Goal: Transaction & Acquisition: Purchase product/service

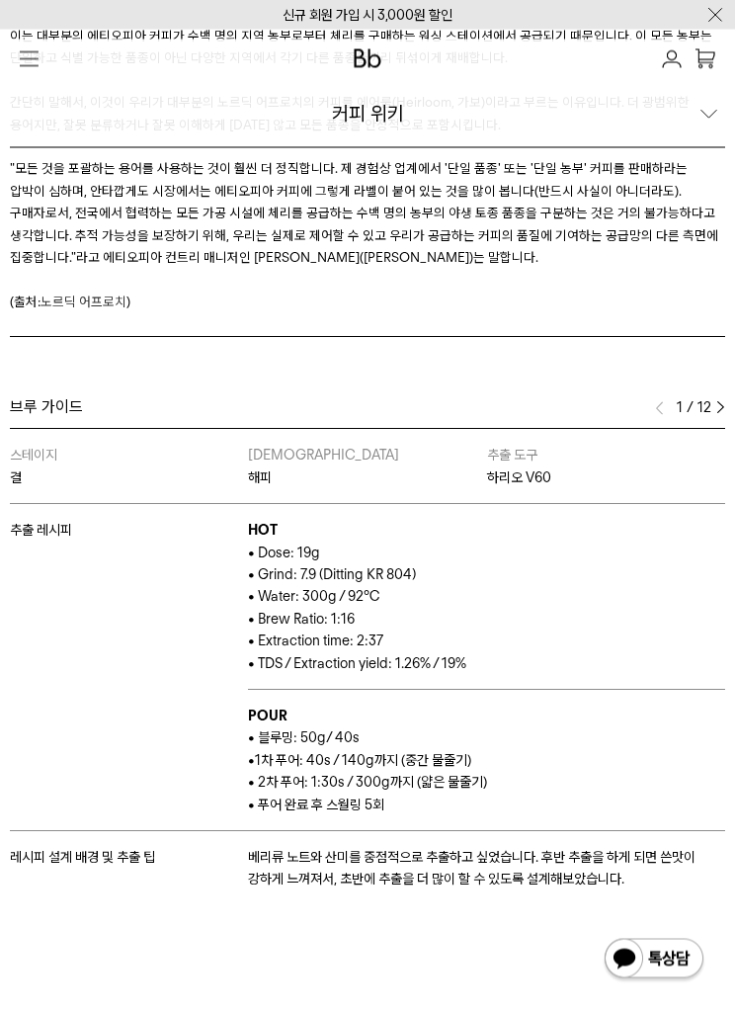
scroll to position [4962, 0]
click at [578, 608] on p "• Brew Ratio: 1:16" at bounding box center [486, 619] width 477 height 22
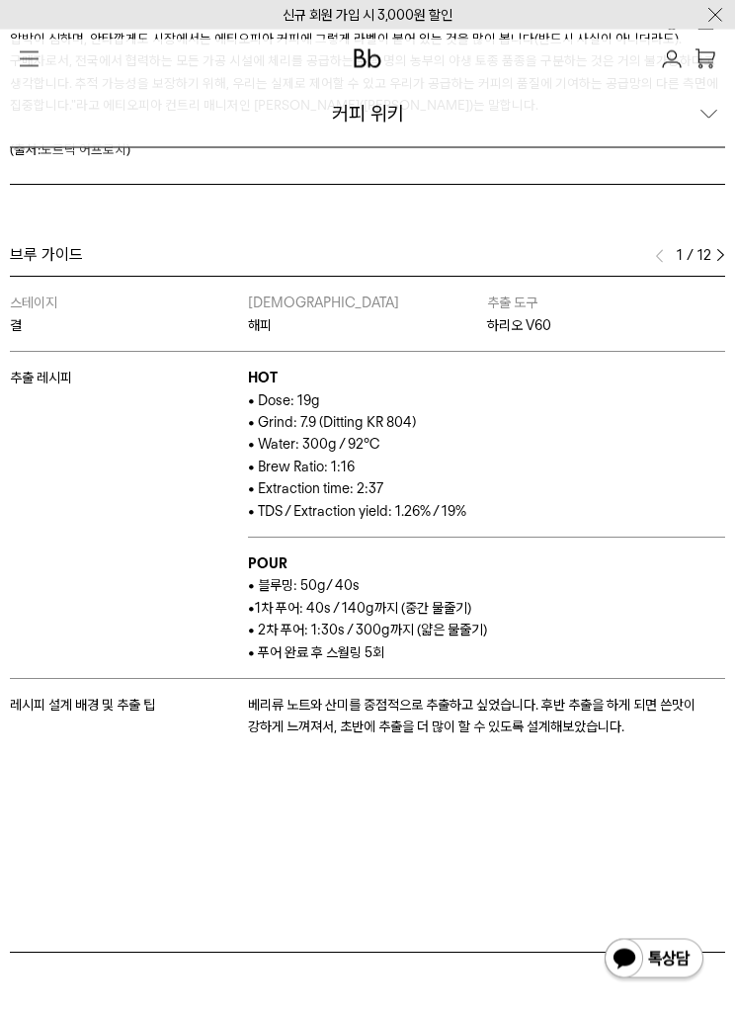
scroll to position [5114, 0]
click at [480, 797] on p at bounding box center [367, 808] width 715 height 22
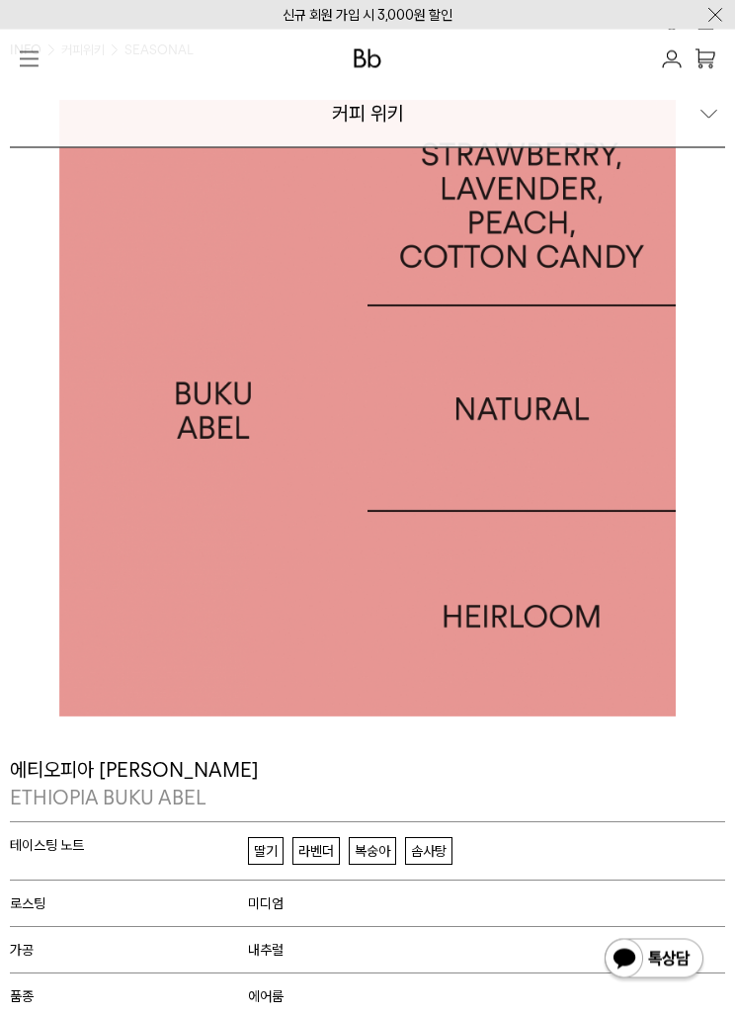
scroll to position [0, 0]
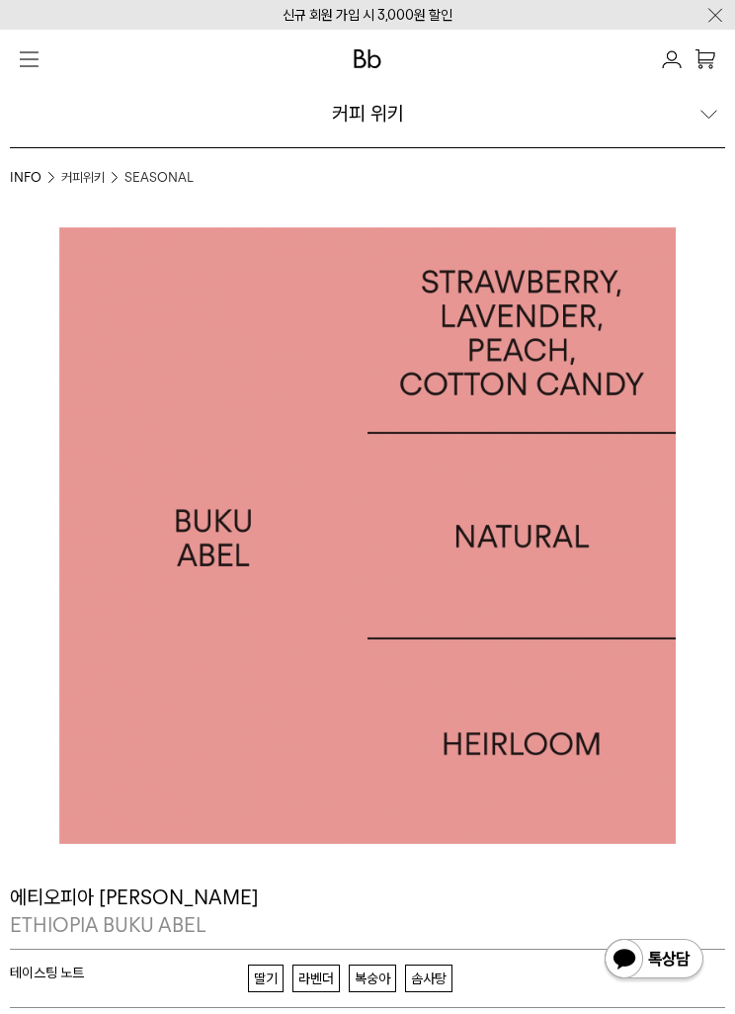
click at [48, 63] on div at bounding box center [367, 59] width 715 height 39
click at [33, 51] on img "button" at bounding box center [29, 59] width 19 height 16
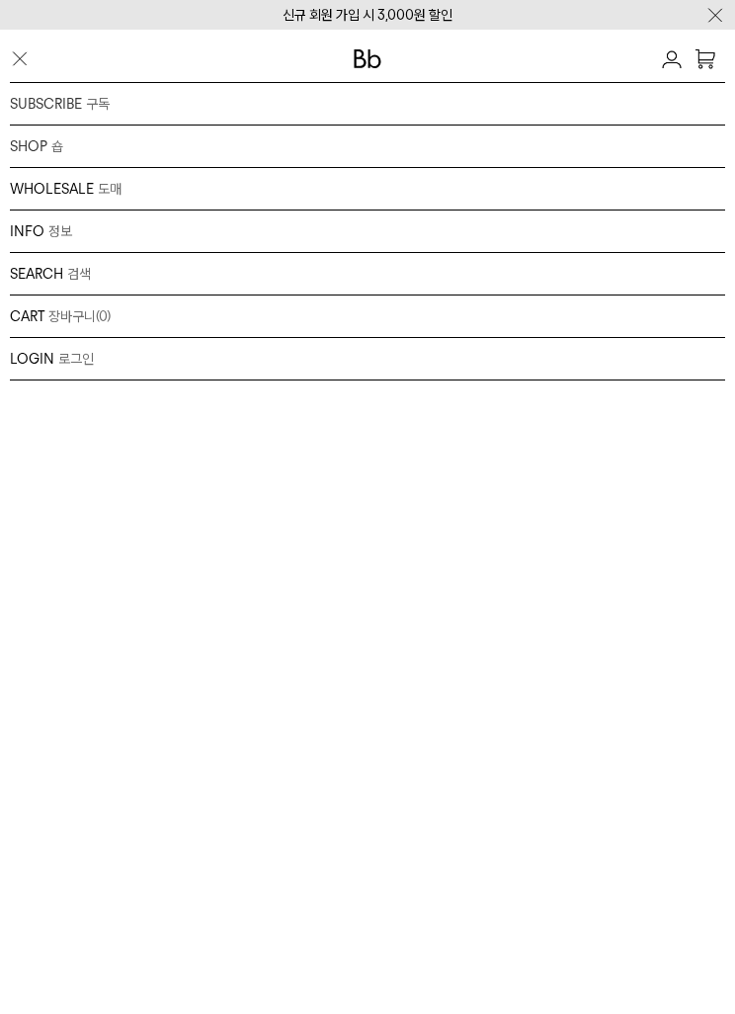
click at [49, 147] on div "SHOP 숍 원두 드립백/콜드브루/캡슐 선물세트 커피용품 프로그램" at bounding box center [367, 146] width 715 height 42
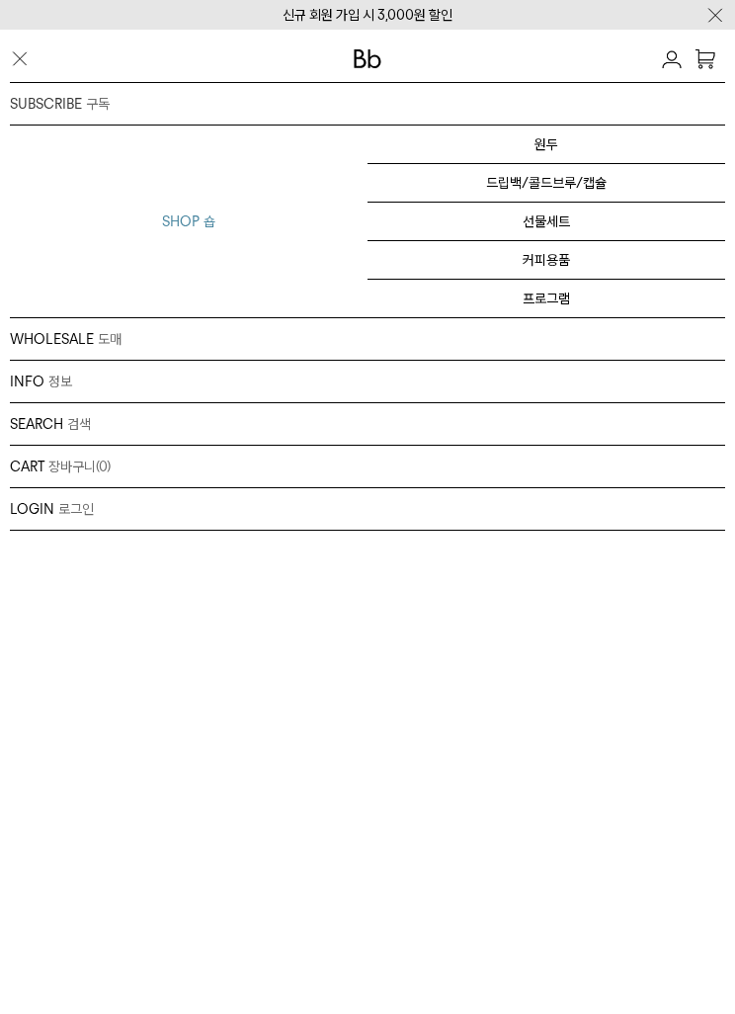
click at [580, 140] on link "원두" at bounding box center [546, 144] width 358 height 39
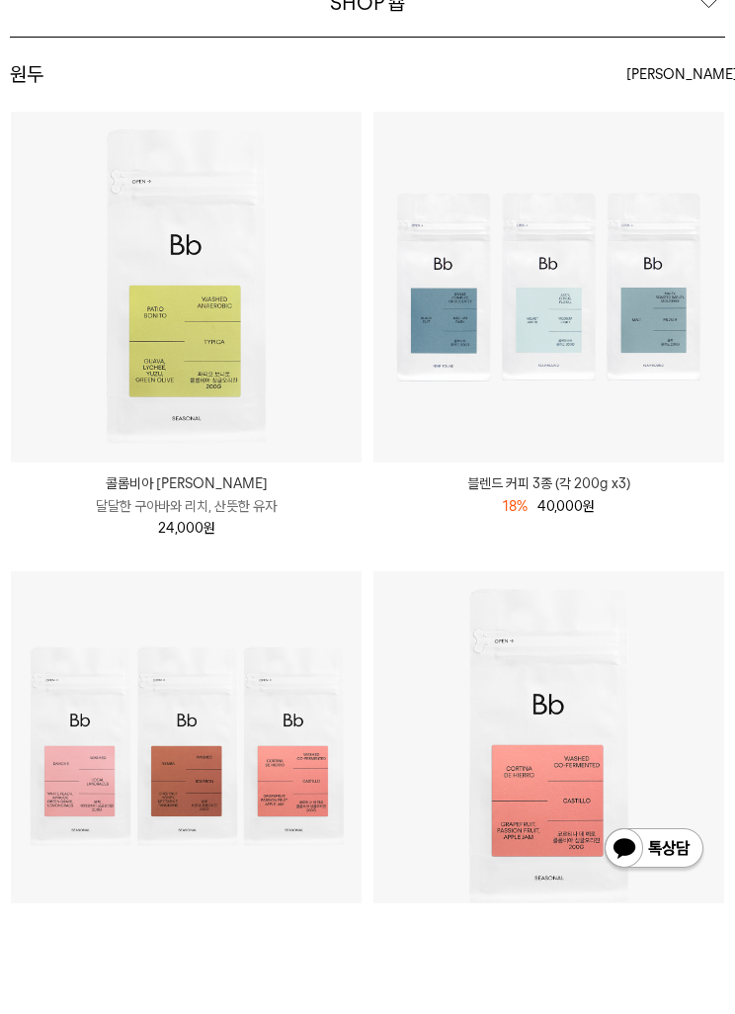
scroll to position [119, 0]
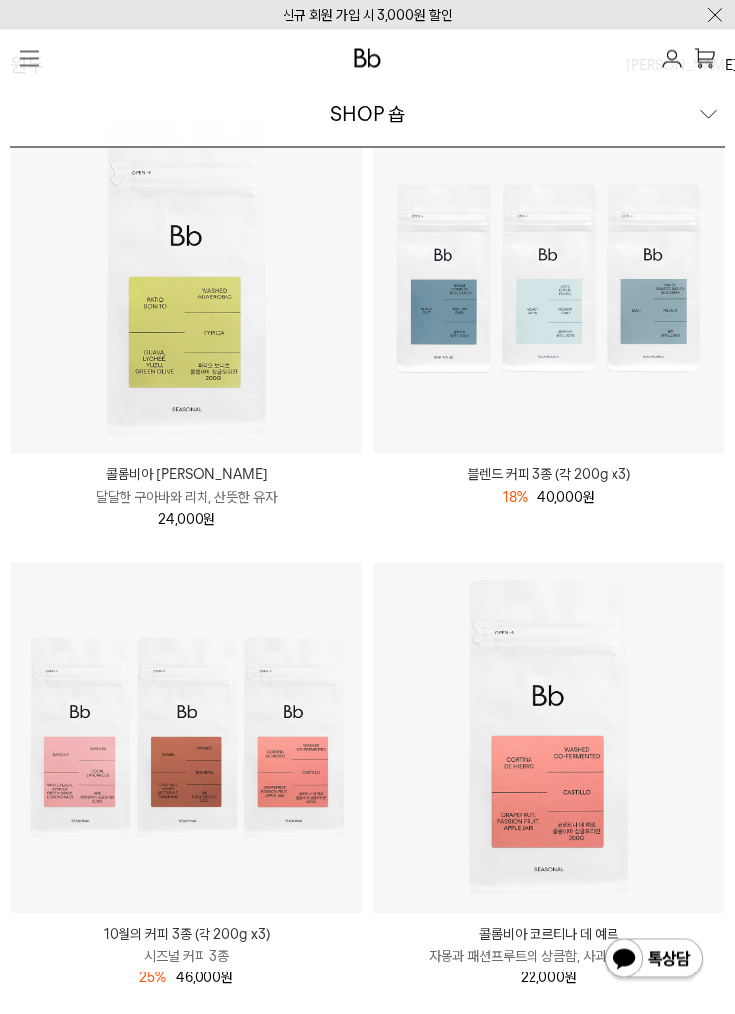
click at [296, 779] on img at bounding box center [186, 738] width 351 height 351
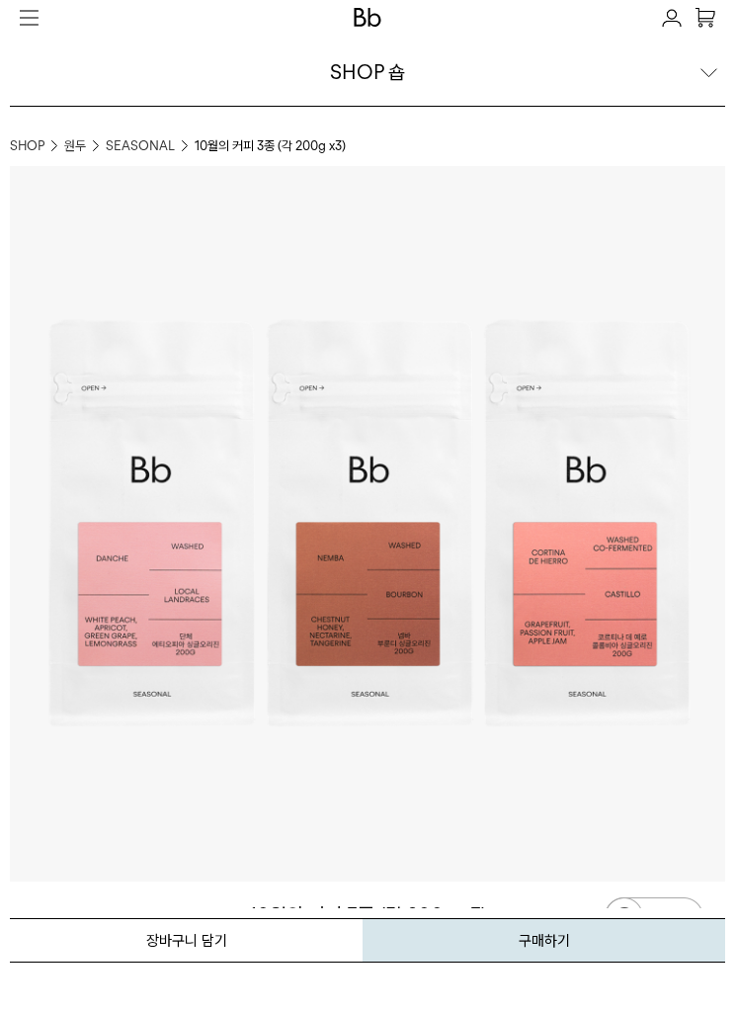
scroll to position [42, 0]
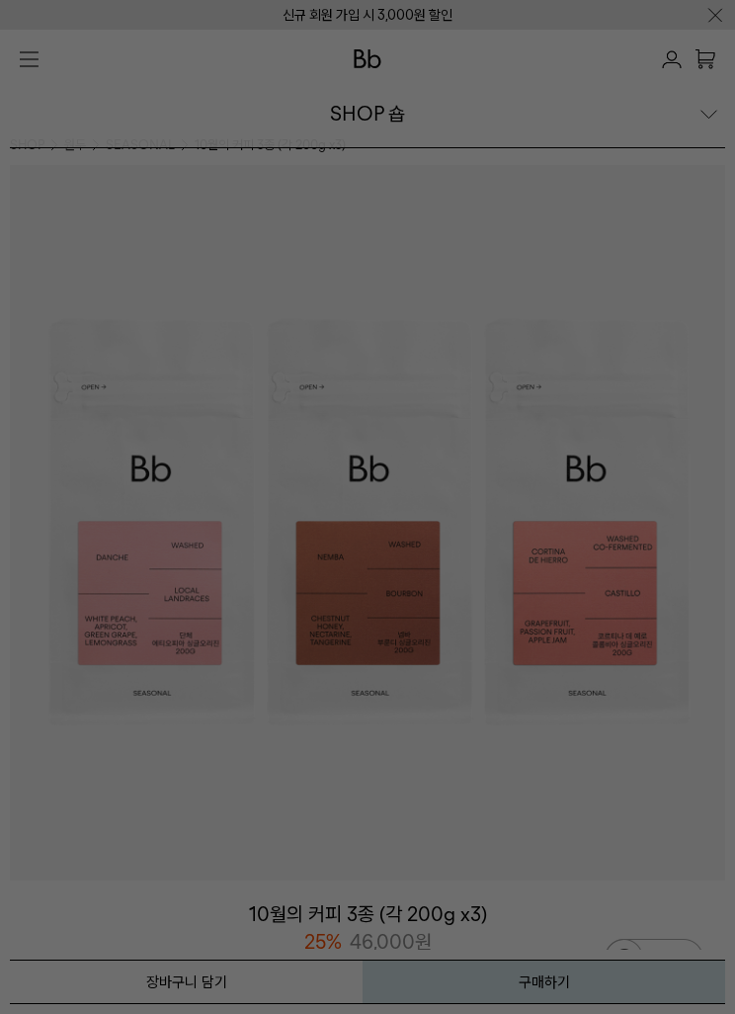
click at [253, 858] on div at bounding box center [367, 507] width 735 height 1014
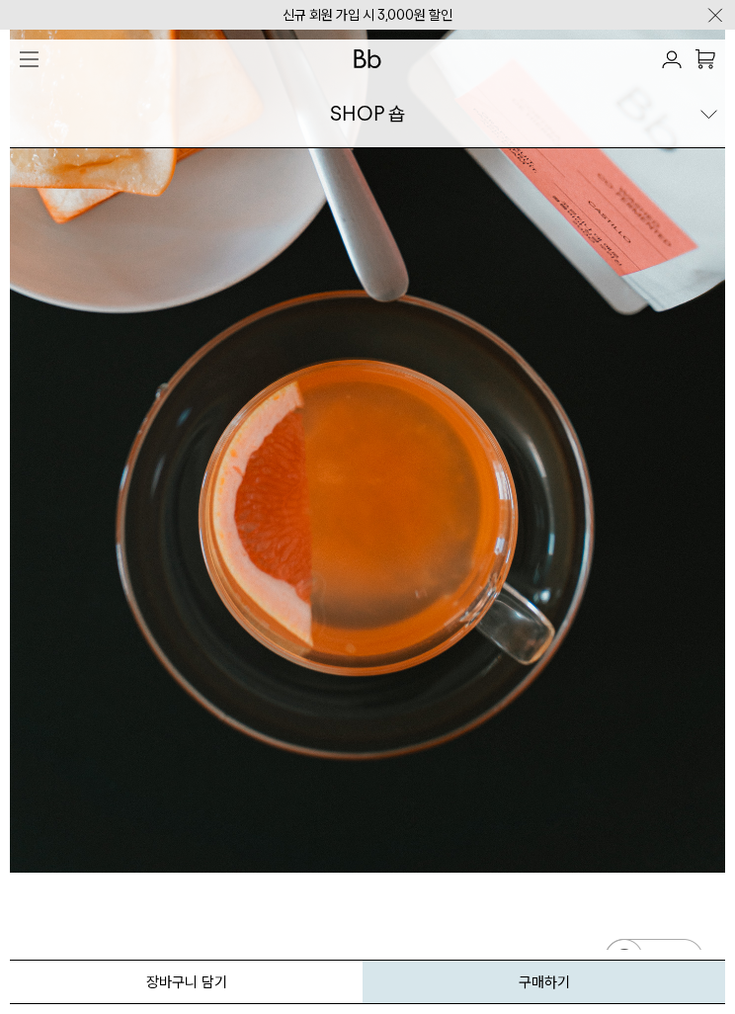
scroll to position [4610, 0]
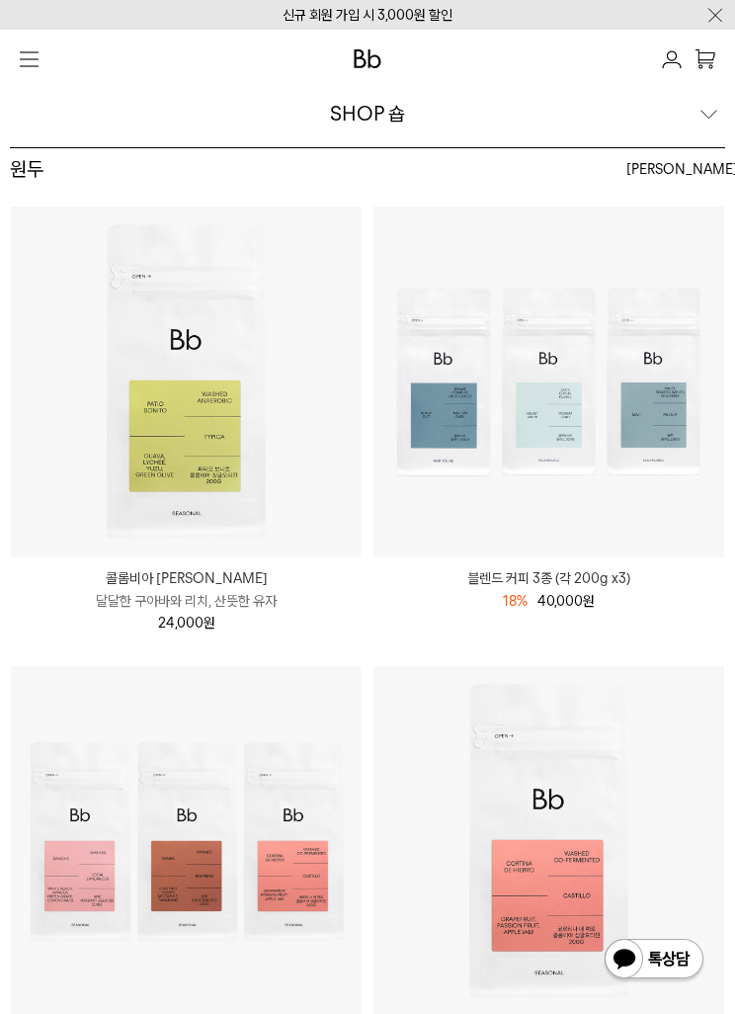
scroll to position [15, 0]
click at [651, 420] on img at bounding box center [548, 382] width 351 height 351
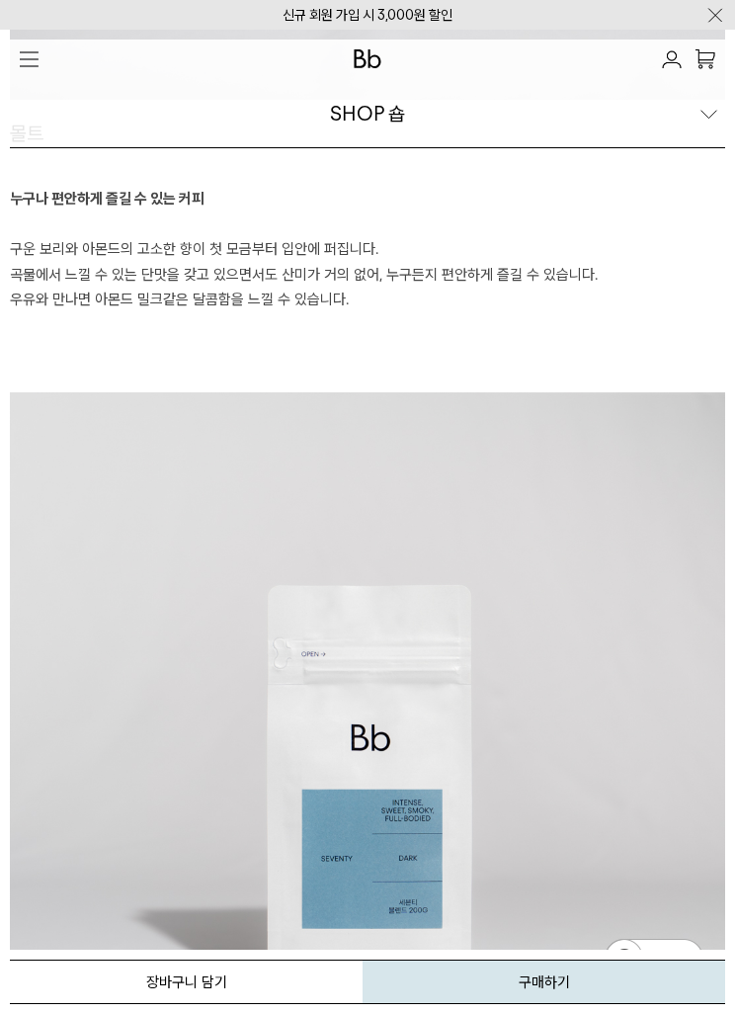
scroll to position [4579, 0]
